Goal: Transaction & Acquisition: Download file/media

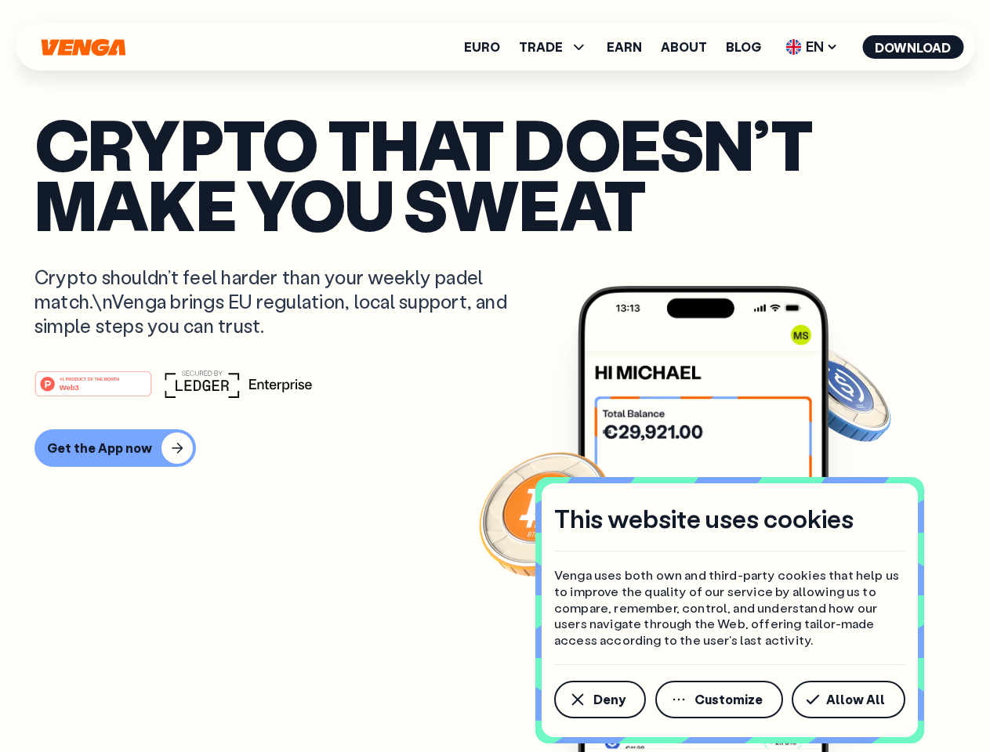
click at [495, 376] on div "#1 PRODUCT OF THE MONTH Web3" at bounding box center [494, 384] width 921 height 28
click at [599, 700] on span "Deny" at bounding box center [609, 700] width 32 height 13
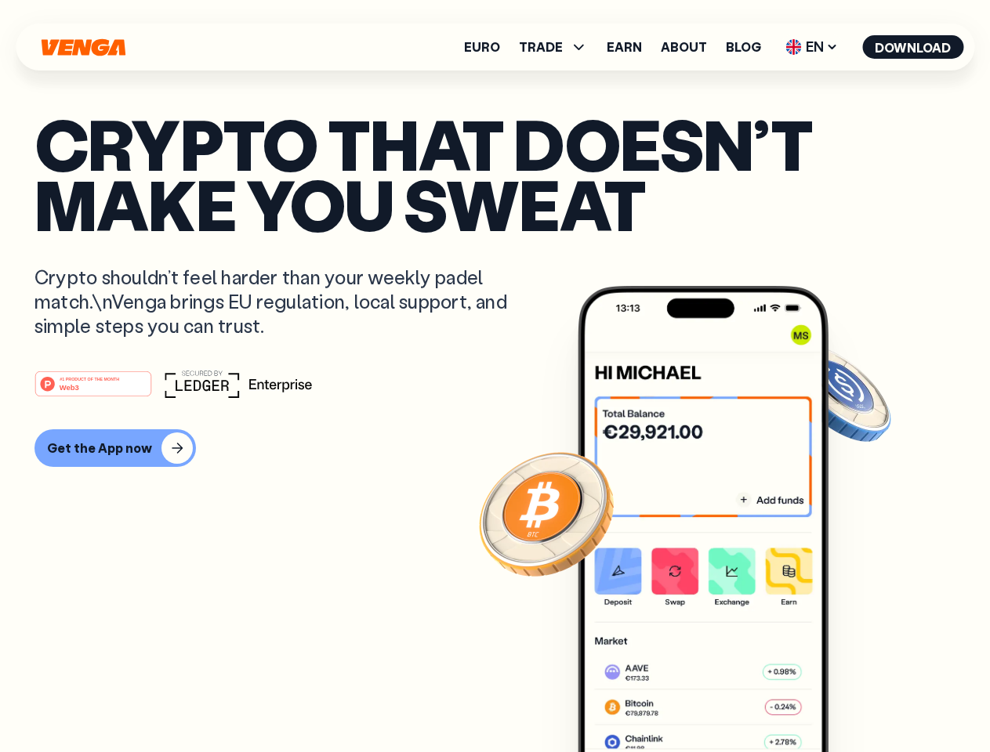
click at [720, 700] on img at bounding box center [703, 548] width 251 height 525
click at [851, 700] on article "Crypto that doesn’t make you sweat Crypto shouldn’t feel harder than your weekl…" at bounding box center [494, 408] width 921 height 588
click at [558, 47] on span "TRADE" at bounding box center [541, 47] width 44 height 13
click at [812, 47] on span "EN" at bounding box center [811, 46] width 63 height 25
click at [913, 47] on button "Download" at bounding box center [912, 47] width 101 height 24
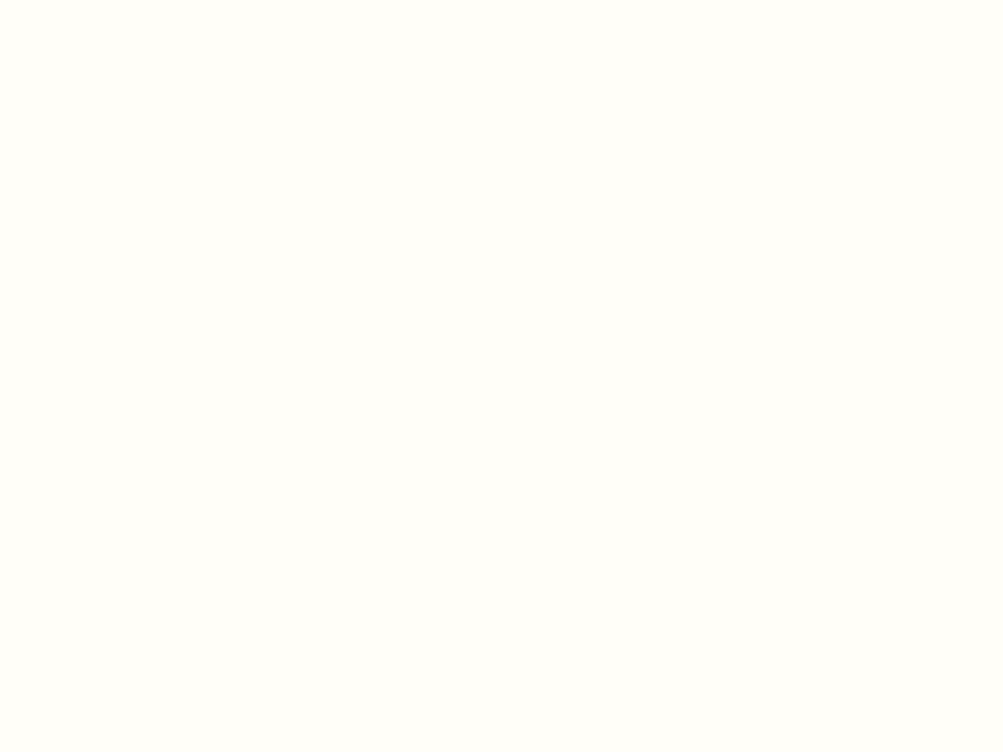
click at [113, 0] on html "This website uses cookies Venga uses both own and third-party cookies that help…" at bounding box center [501, 0] width 1003 height 0
click at [96, 0] on html "This website uses cookies Venga uses both own and third-party cookies that help…" at bounding box center [501, 0] width 1003 height 0
